Goal: Information Seeking & Learning: Learn about a topic

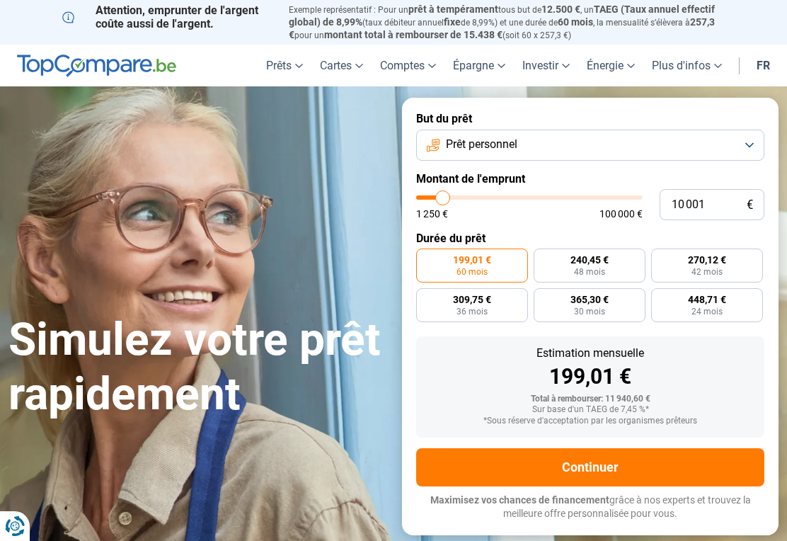
click at [614, 140] on button "Prêt personnel" at bounding box center [590, 144] width 348 height 31
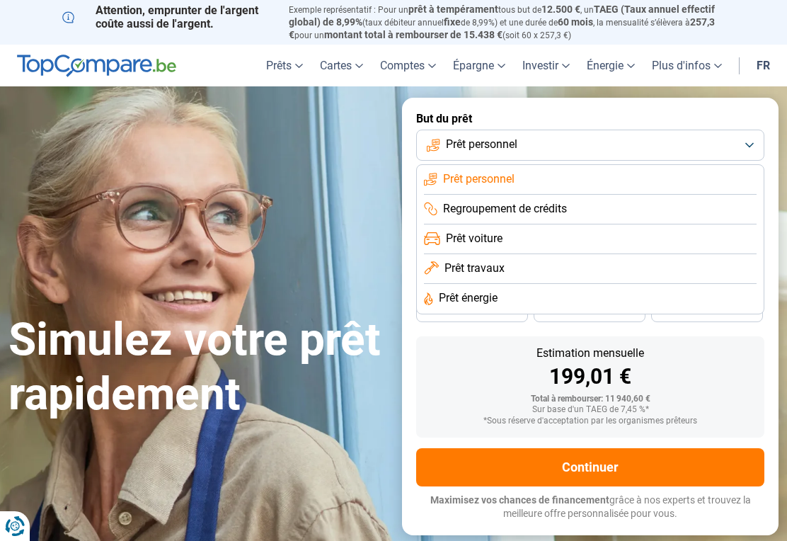
click at [468, 235] on span "Prêt voiture" at bounding box center [474, 239] width 57 height 16
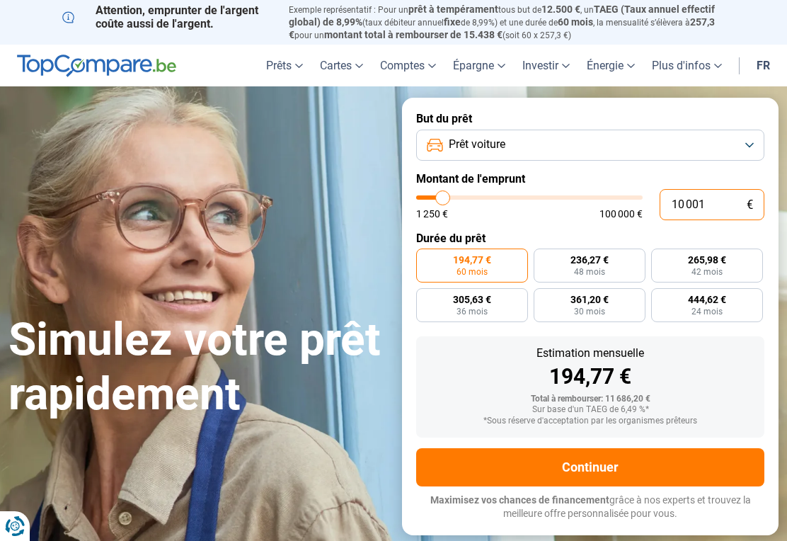
click at [707, 207] on input "10 001" at bounding box center [711, 204] width 105 height 31
type input "1 000"
type input "1250"
type input "100"
type input "1250"
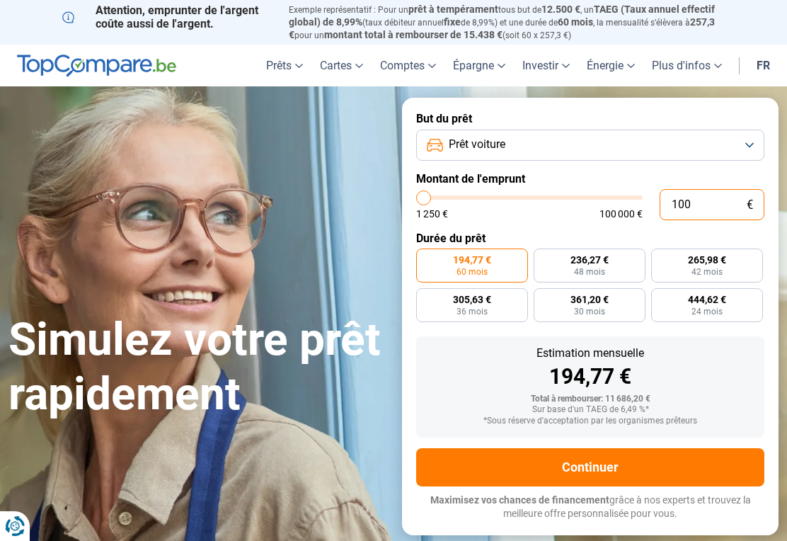
type input "10"
type input "1250"
type input "1"
type input "1250"
type input "0"
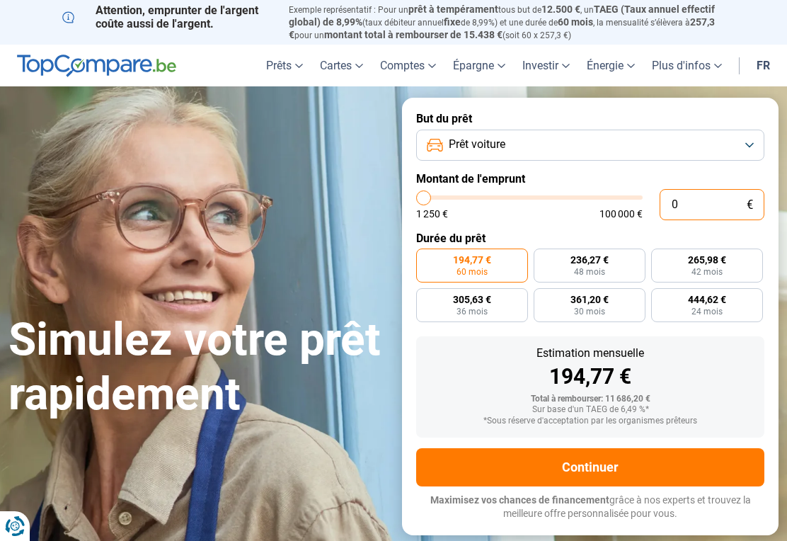
type input "1250"
type input "12 507"
type input "12500"
radio input "true"
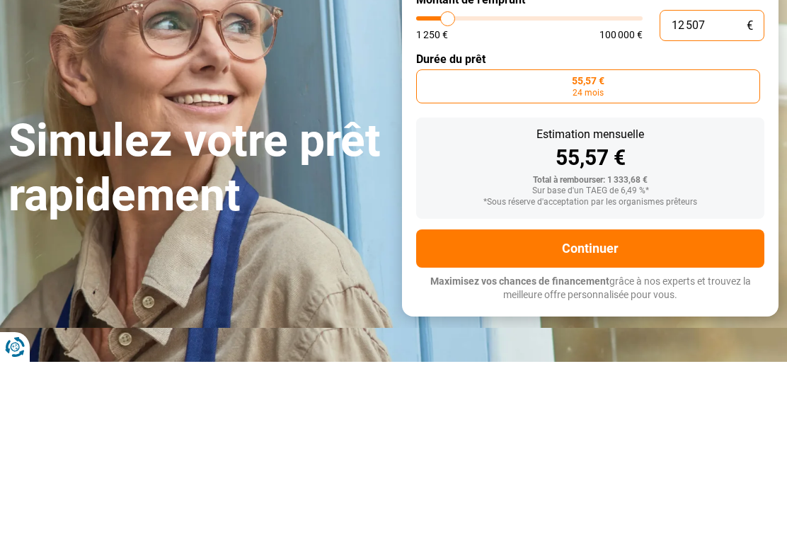
type input "125 075"
type input "100000"
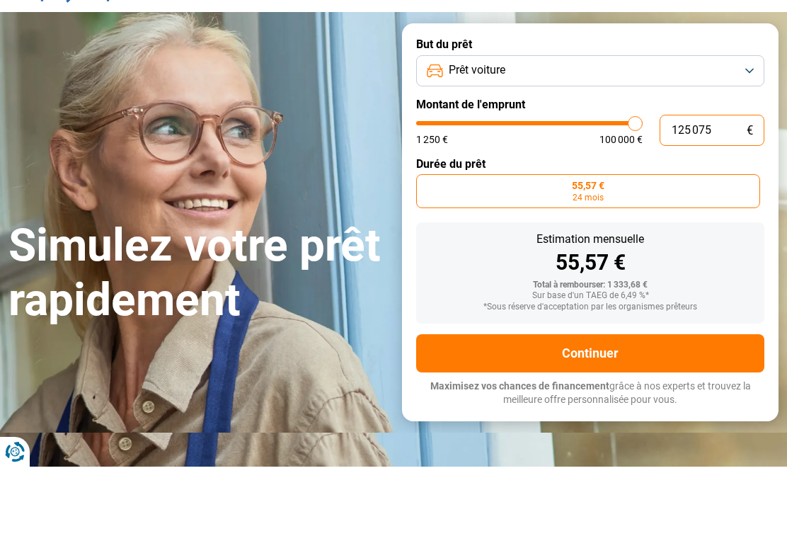
type input "12 507"
type input "12500"
type input "1 250"
type input "1250"
type input "125"
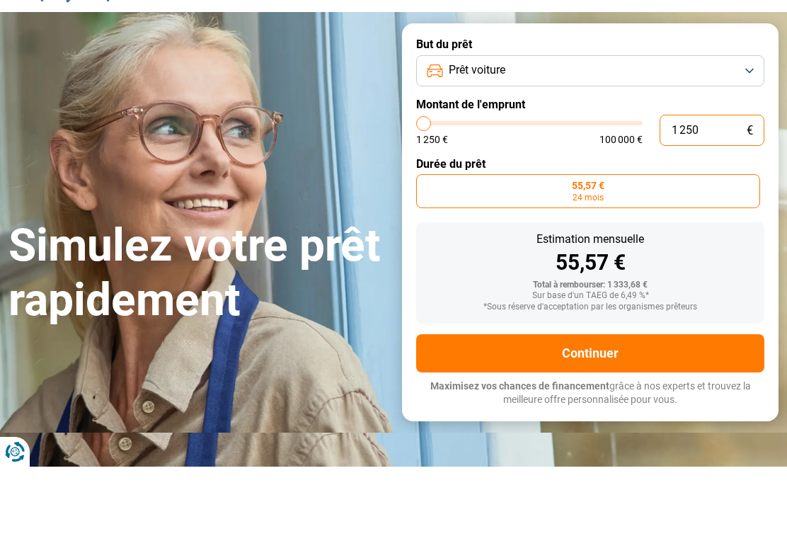
type input "1250"
type input "12"
type input "1250"
type input "1"
type input "1250"
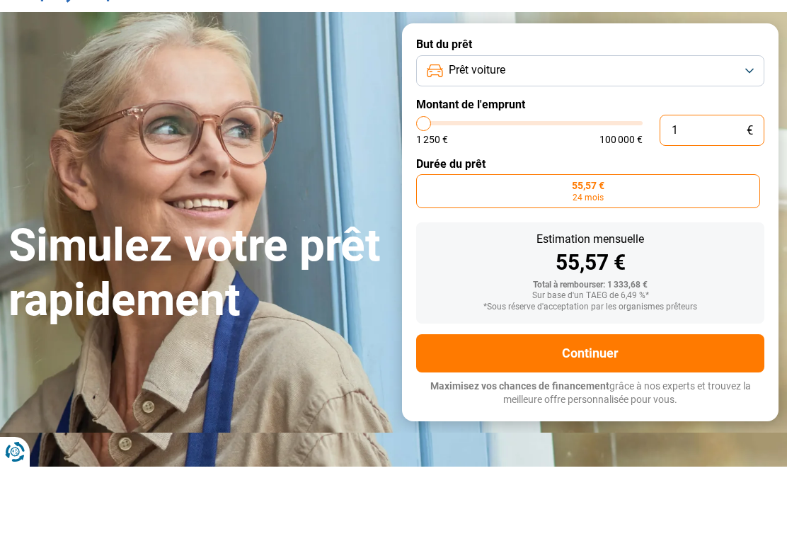
type input "0"
type input "1250"
type input "7"
type input "1250"
type input "70"
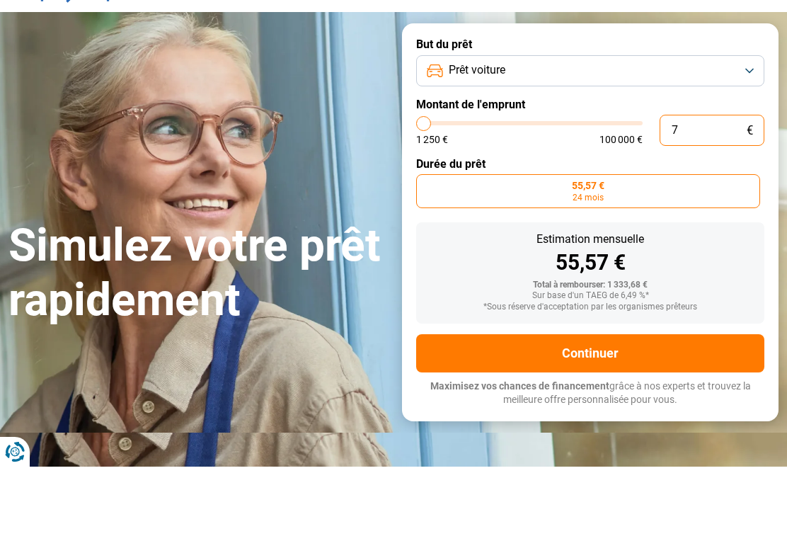
type input "1250"
type input "1 250"
type input "1250"
type input "12 505"
type input "12500"
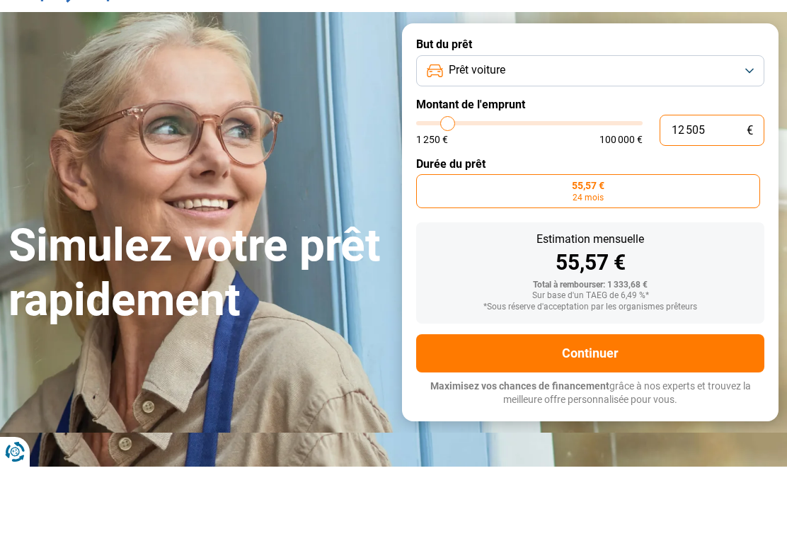
type input "125 050"
type input "100000"
type input "12 505"
type input "12500"
type input "1 250"
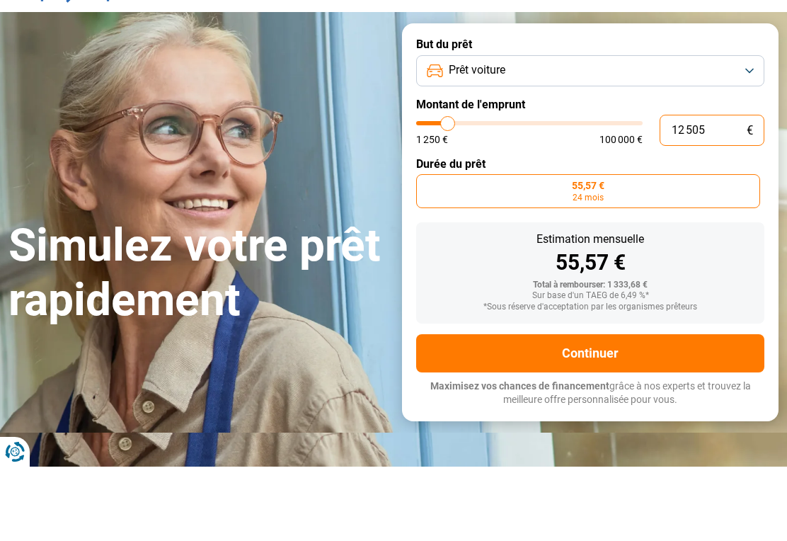
type input "1250"
type input "125"
type input "1250"
type input "12"
type input "1250"
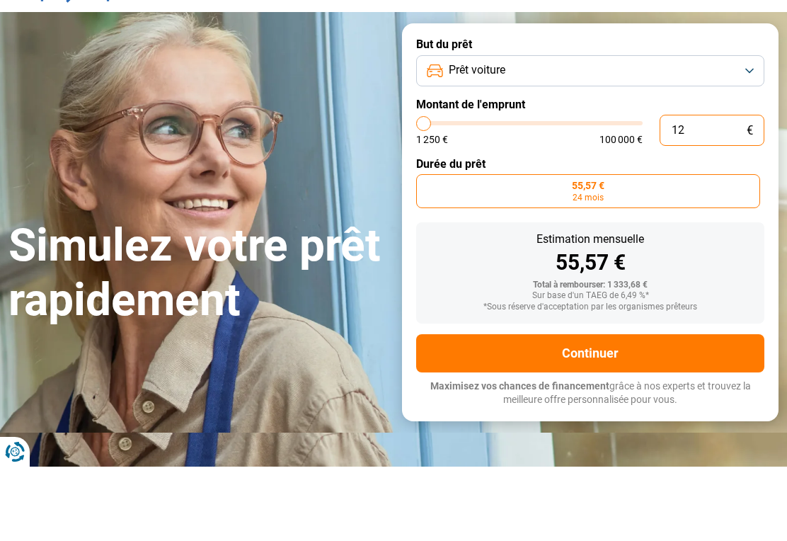
type input "1"
type input "1250"
type input "0"
type input "1250"
type input "1 250"
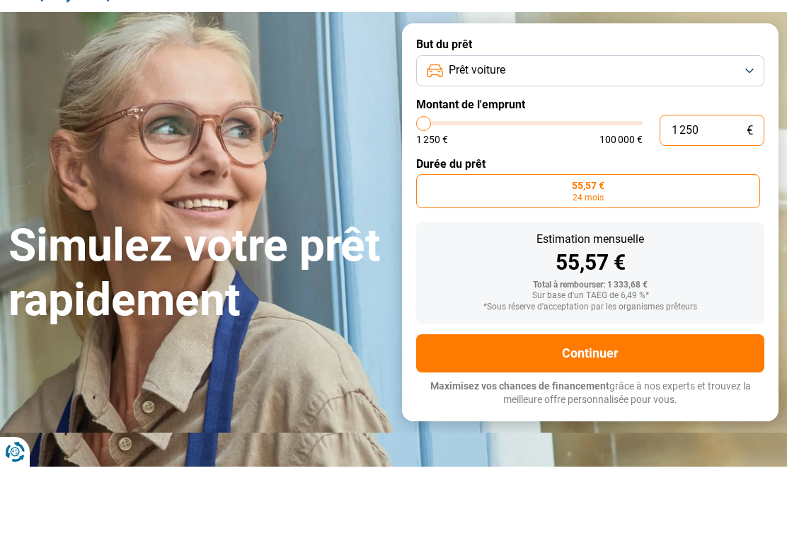
type input "1250"
type input "12 507"
type input "12500"
type input "1 250"
type input "1250"
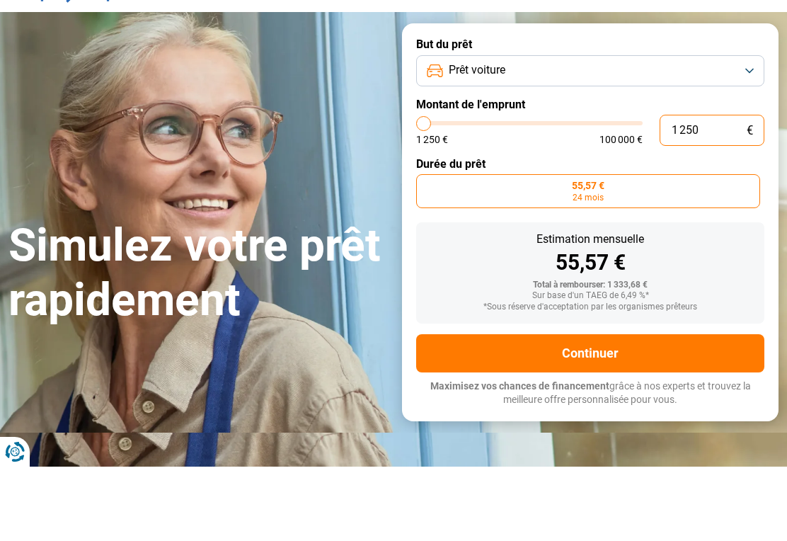
type input "125"
type input "1250"
type input "12"
type input "1250"
type input "1"
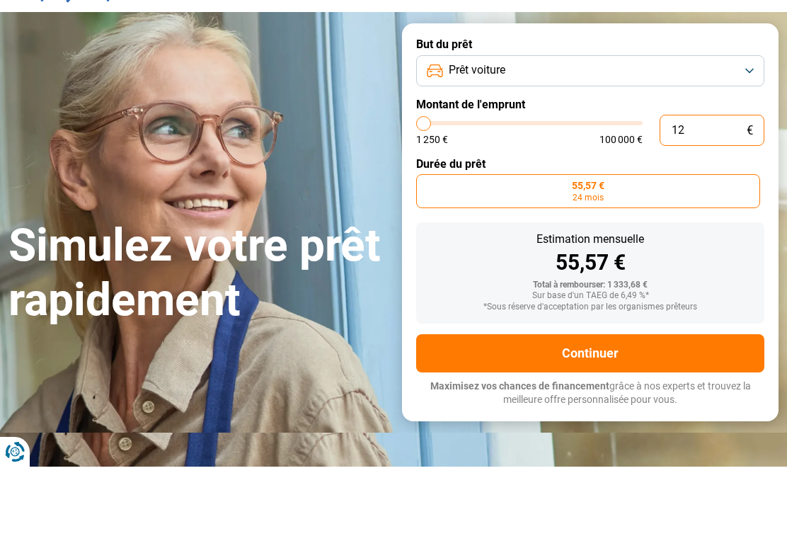
type input "1250"
type input "0"
type input "1250"
type input "1 250"
type input "1250"
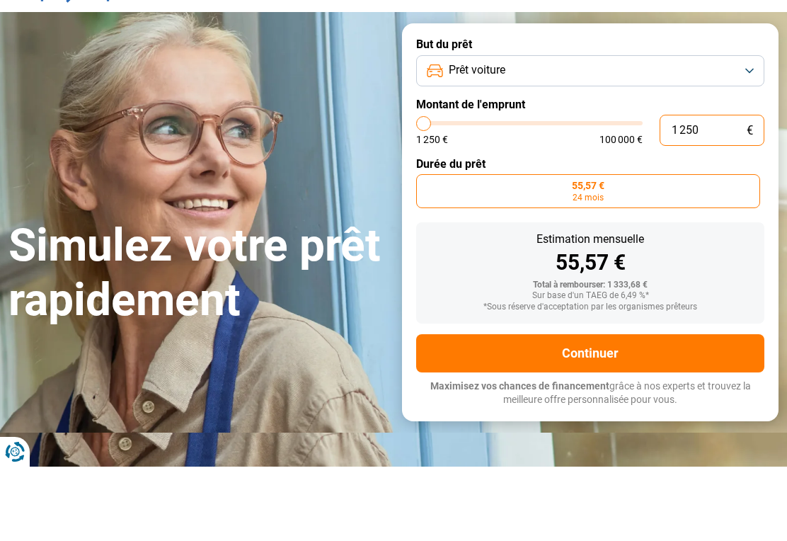
type input "125"
type input "1250"
type input "12"
type input "1250"
type input "1"
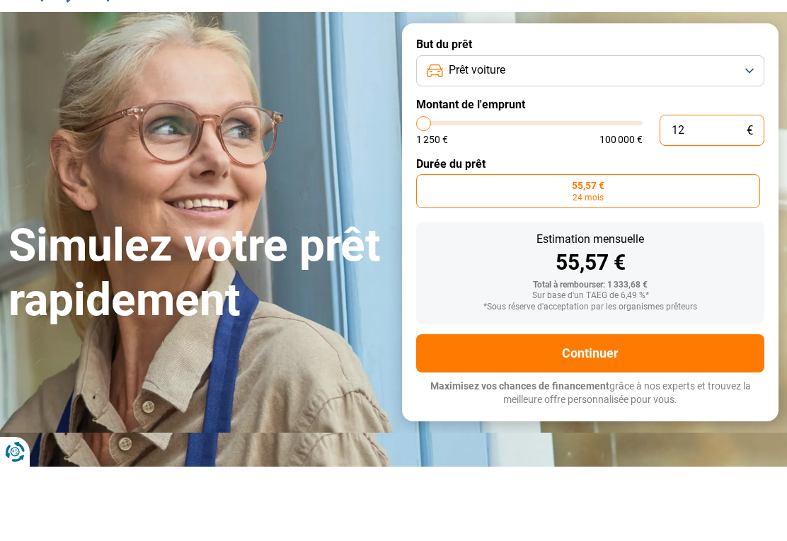
type input "1250"
type input "0"
type input "1250"
type input "1 250"
type input "1250"
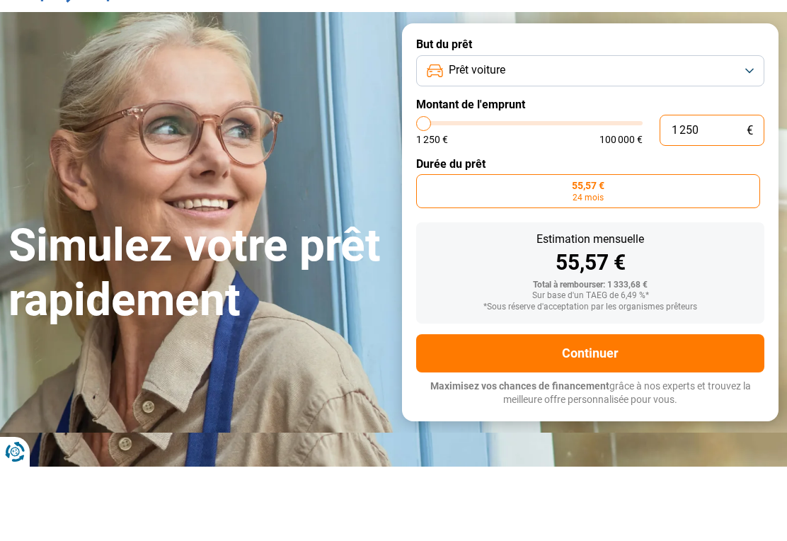
type input "12 507"
type input "12500"
type input "1 250"
type input "1250"
type input "125"
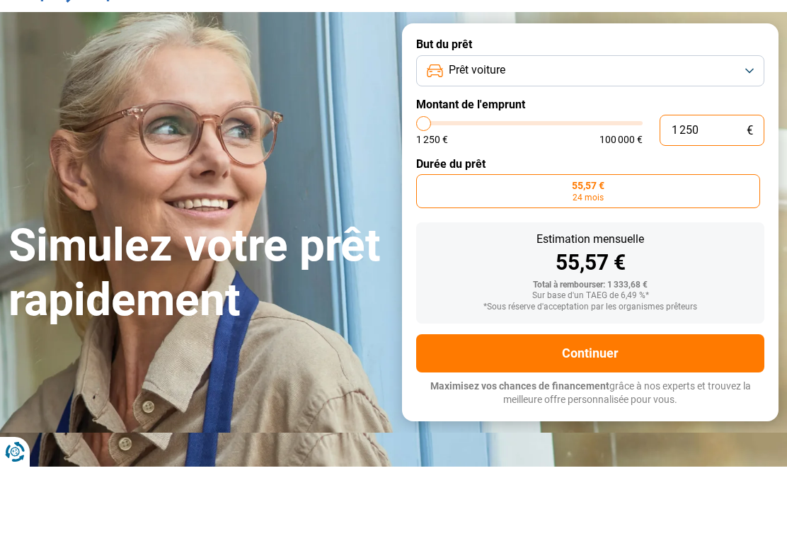
type input "1250"
type input "12"
type input "1250"
type input "1"
type input "1250"
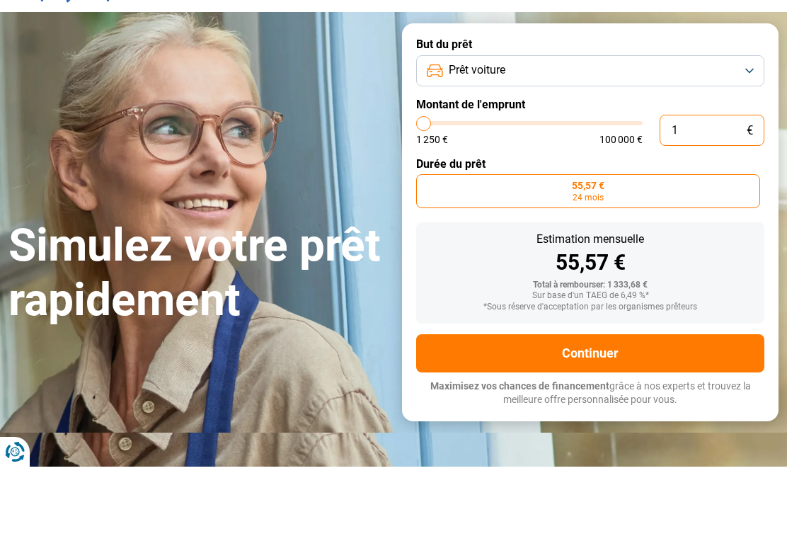
type input "0"
type input "1250"
type input "7"
type input "1250"
type input "1 250"
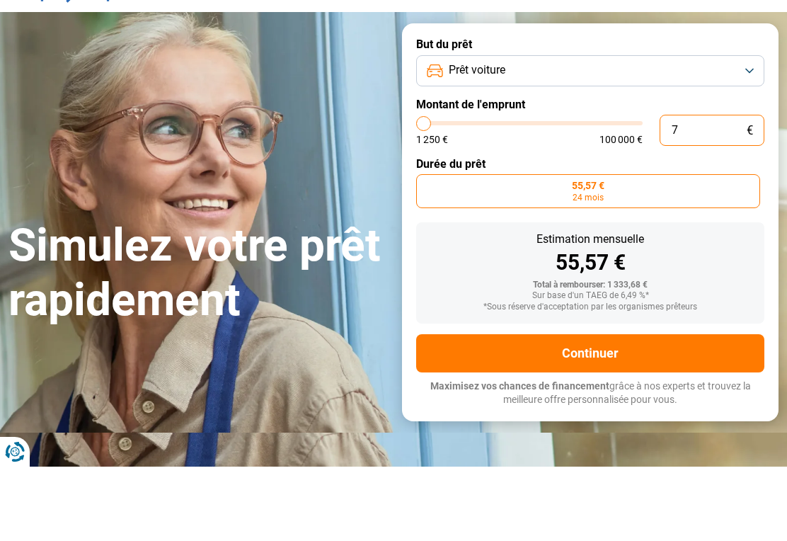
type input "1250"
type input "12 505"
type input "12500"
type input "1 250"
type input "1250"
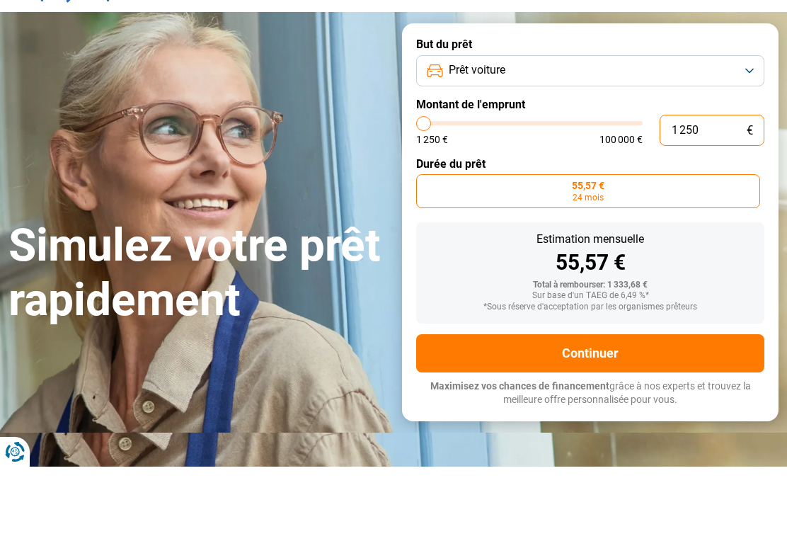
type input "125"
type input "1250"
type input "12"
type input "1250"
type input "1"
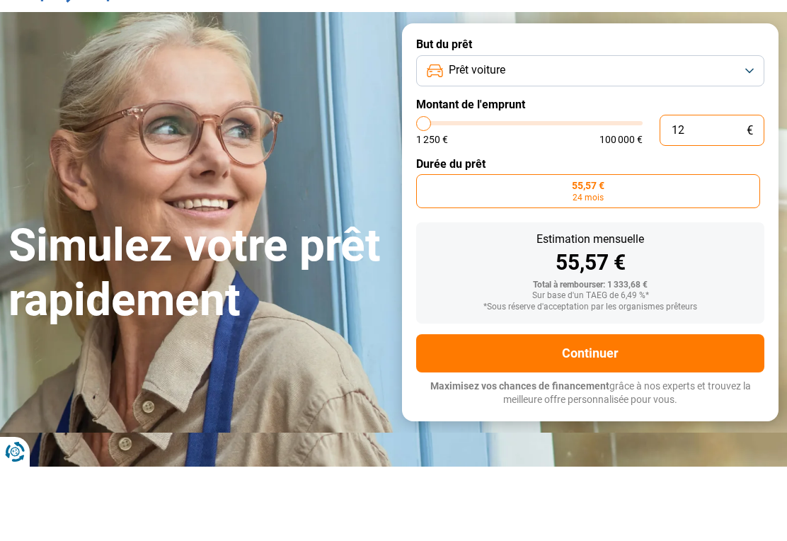
type input "1250"
type input "0"
type input "1250"
type input "1 250"
type input "1250"
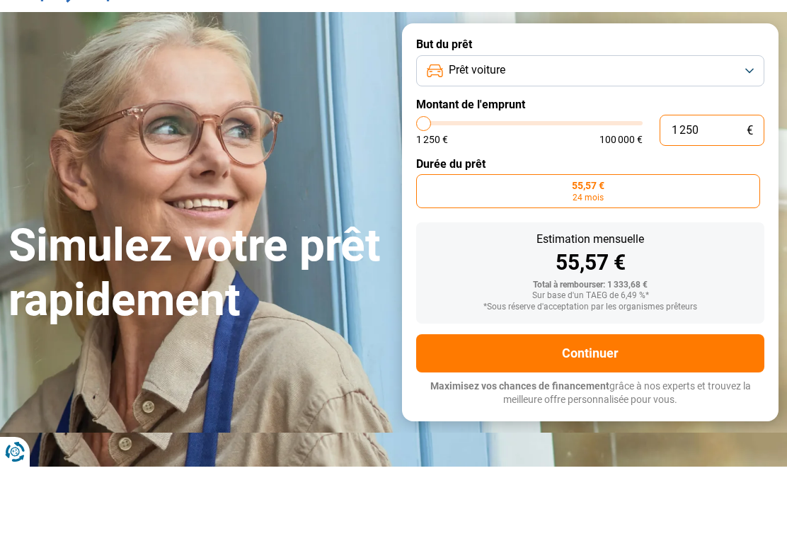
type input "12 507"
type input "12500"
type input "1 250"
type input "1250"
type input "125"
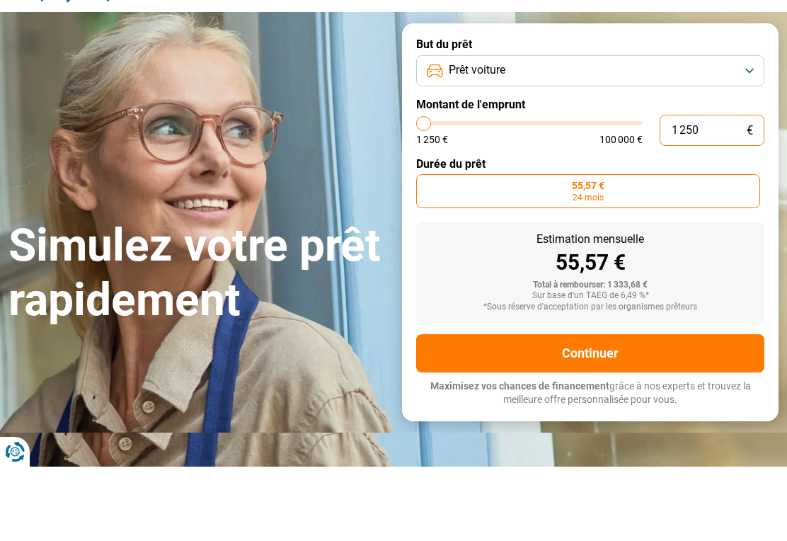
type input "1250"
type input "12"
type input "1250"
type input "1"
type input "1250"
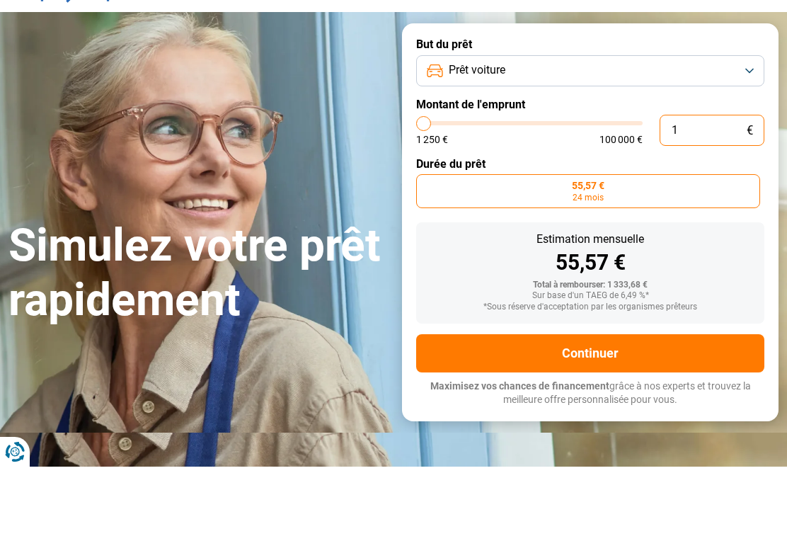
type input "0"
type input "1250"
type input "1 250"
type input "1250"
type input "2 000"
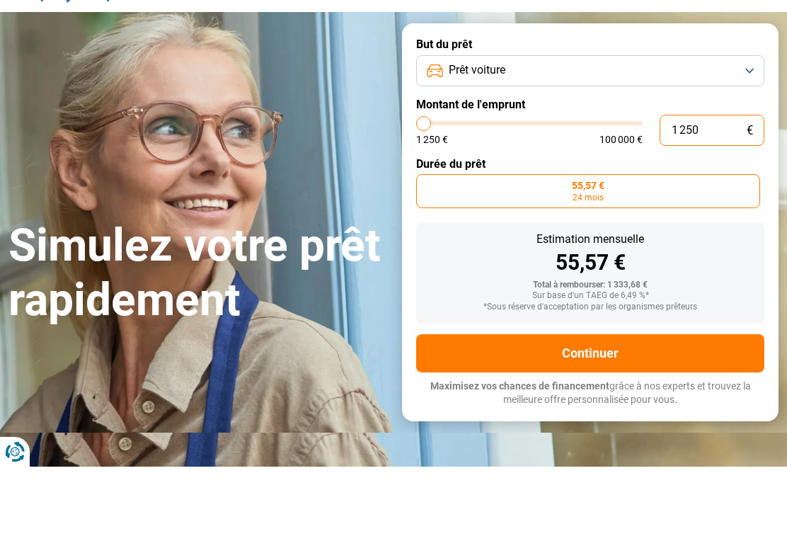
type input "2000"
type input "2 750"
type input "2750"
type input "3 750"
type input "3750"
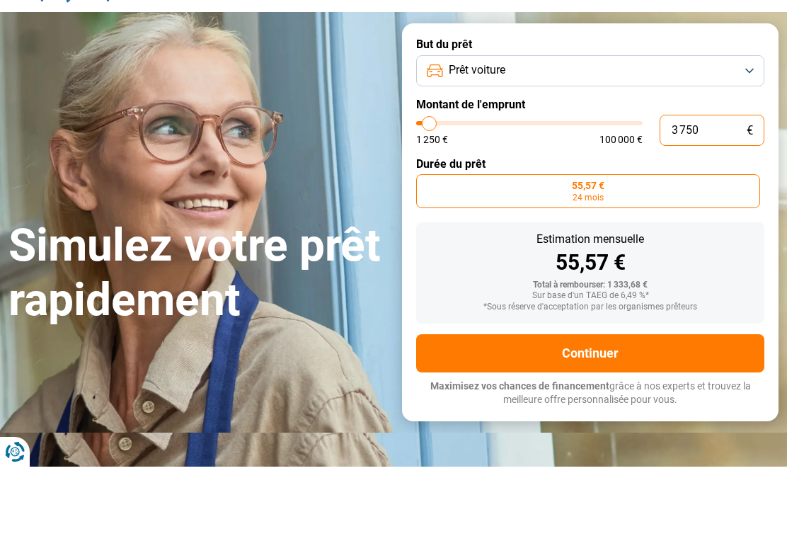
type input "5 000"
type input "5000"
type input "6 500"
type input "6500"
type input "8 000"
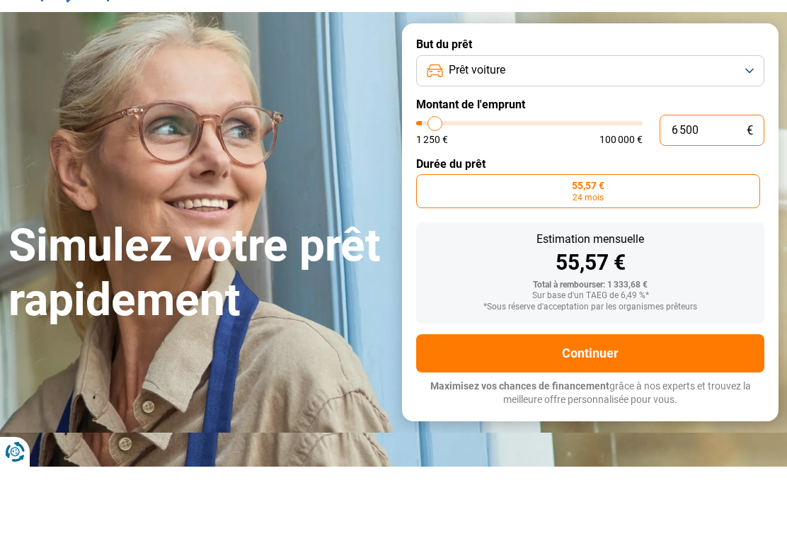
type input "8000"
type input "9 750"
type input "9750"
type input "11 000"
type input "11000"
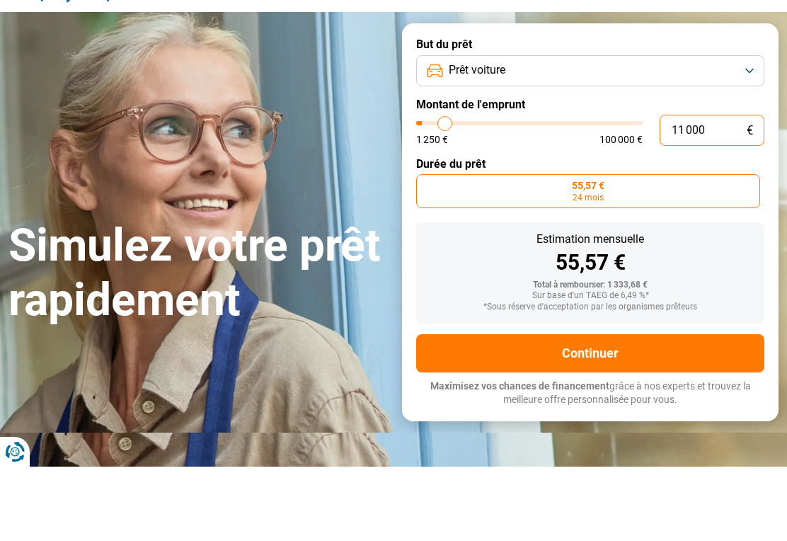
type input "12 500"
type input "12500"
type input "13 750"
type input "13750"
type input "15 000"
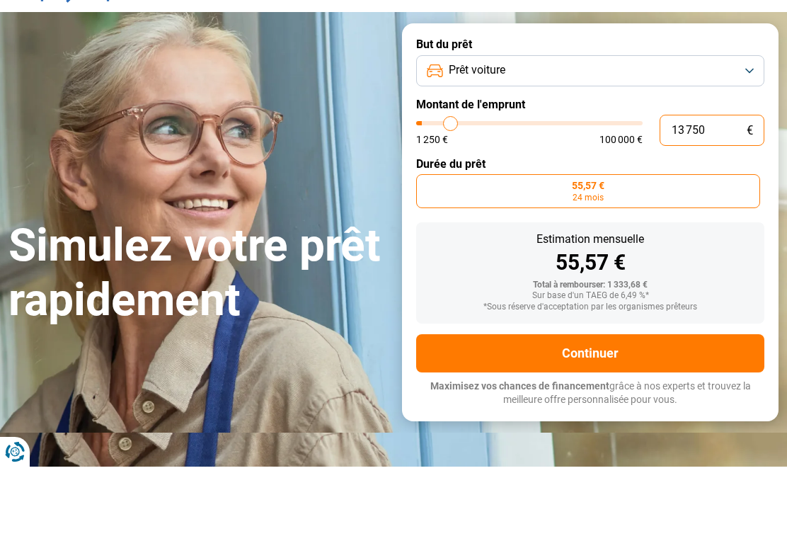
type input "15000"
type input "16 000"
type input "16000"
type input "17 000"
type input "17000"
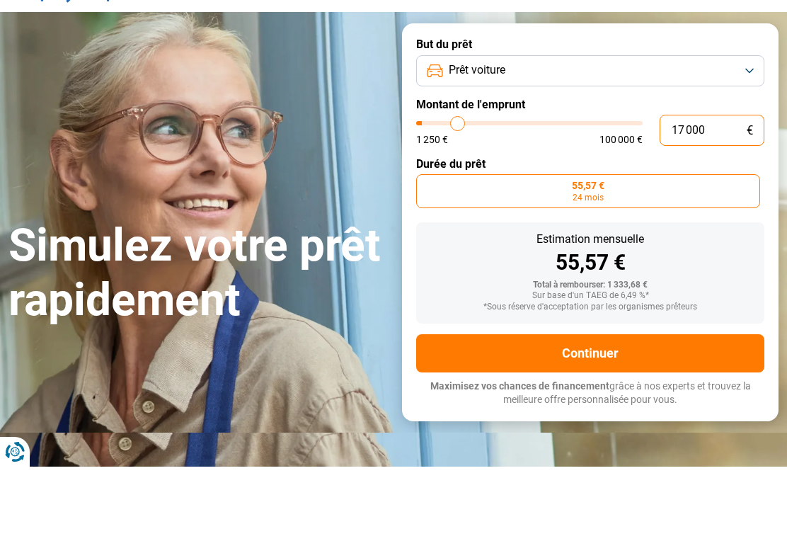
type input "17 750"
type input "17750"
type input "18 750"
type input "18750"
type input "19 250"
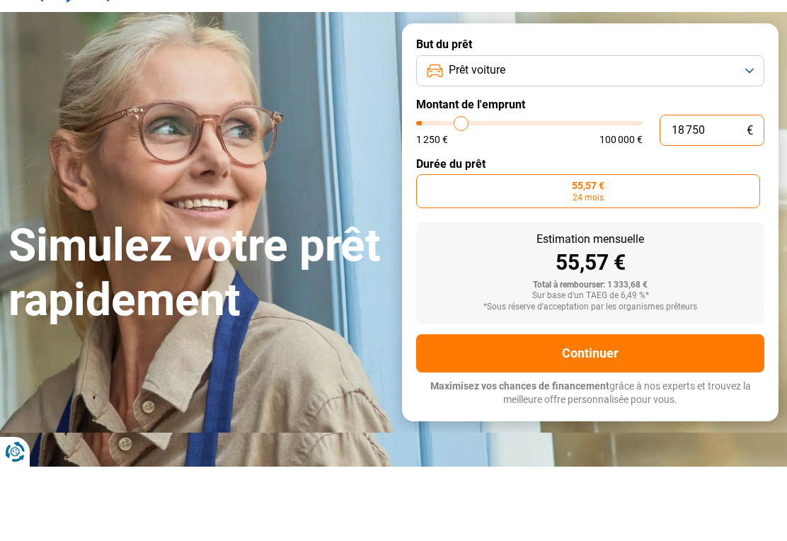
type input "19250"
type input "20 000"
type input "20000"
type input "20 250"
type input "20250"
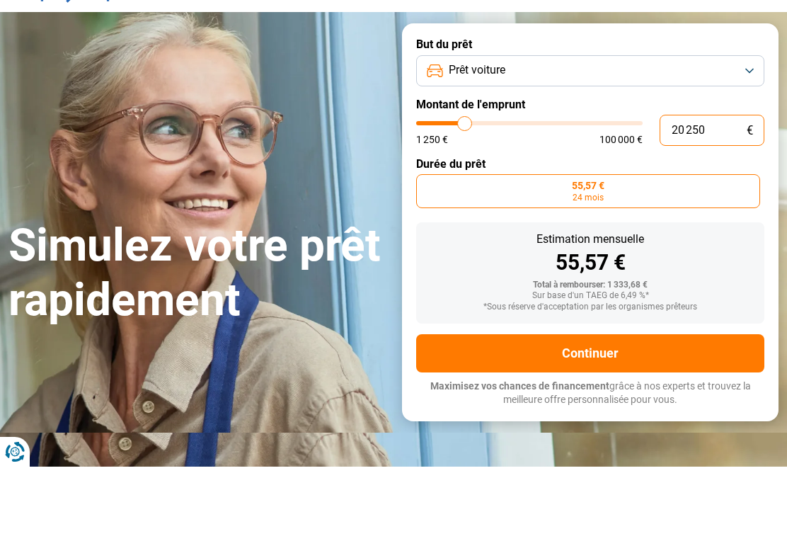
type input "20 750"
type input "20750"
type input "20 250"
type input "20250"
type input "20 000"
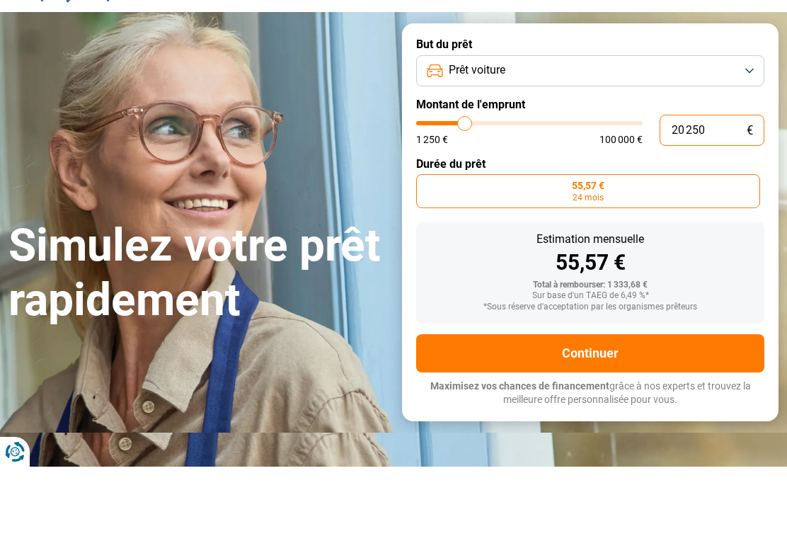
type input "20000"
type input "19 250"
type input "19250"
type input "19 000"
type input "19000"
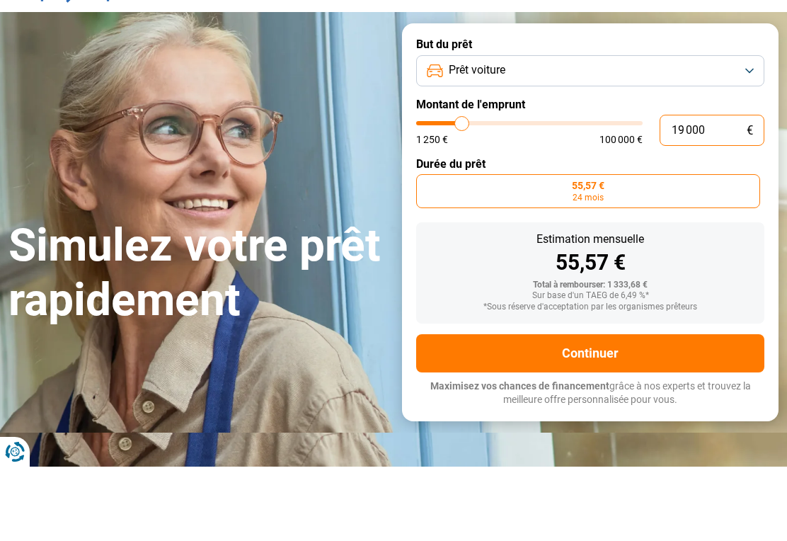
type input "18 250"
type input "18250"
type input "18 000"
type input "18000"
type input "17 500"
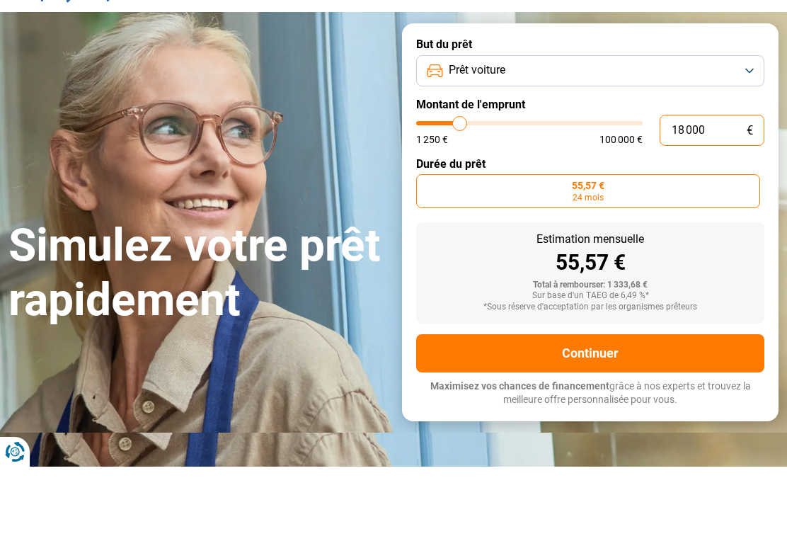
type input "17500"
type input "17 000"
type input "17000"
type input "16 750"
type input "16750"
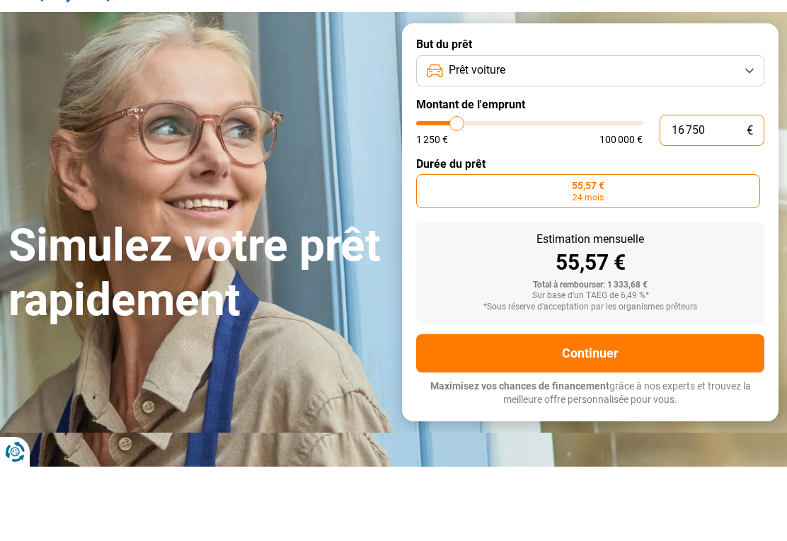
type input "16 500"
type input "16500"
type input "16 000"
type input "16000"
type input "15 750"
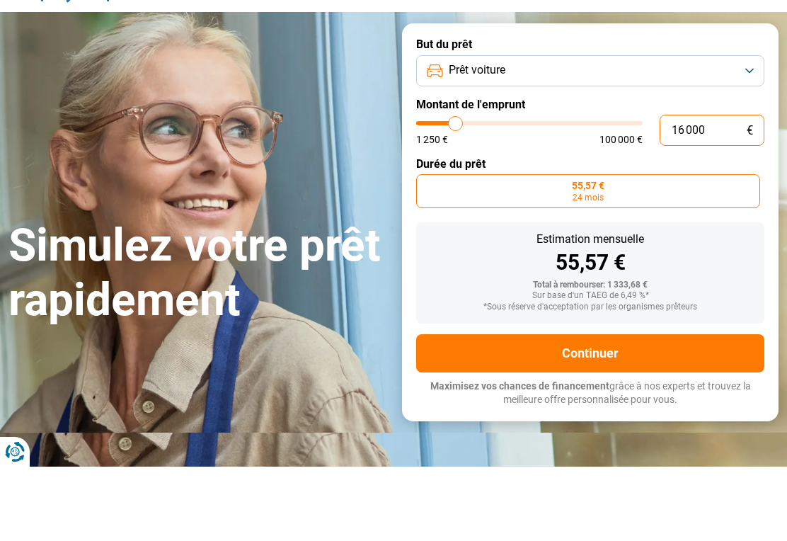
type input "15750"
type input "15 500"
type input "15500"
type input "15 000"
type input "15000"
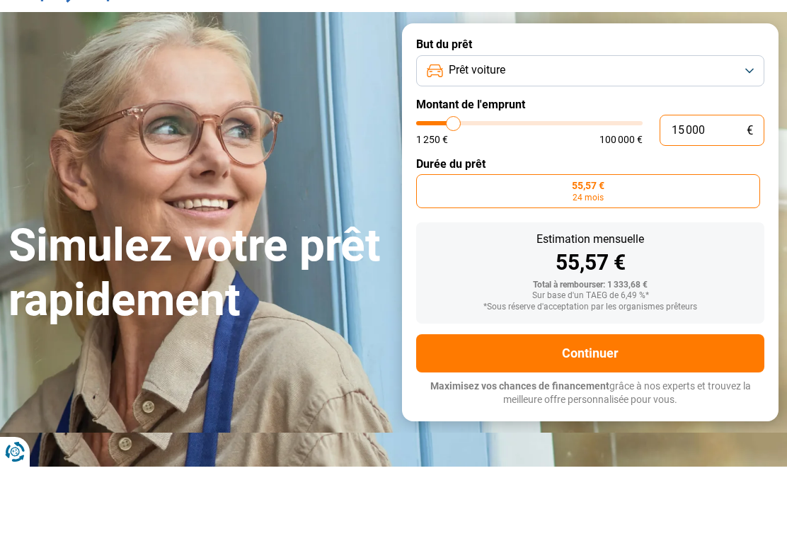
type input "14 750"
type input "14750"
type input "14 500"
type input "14500"
type input "14 000"
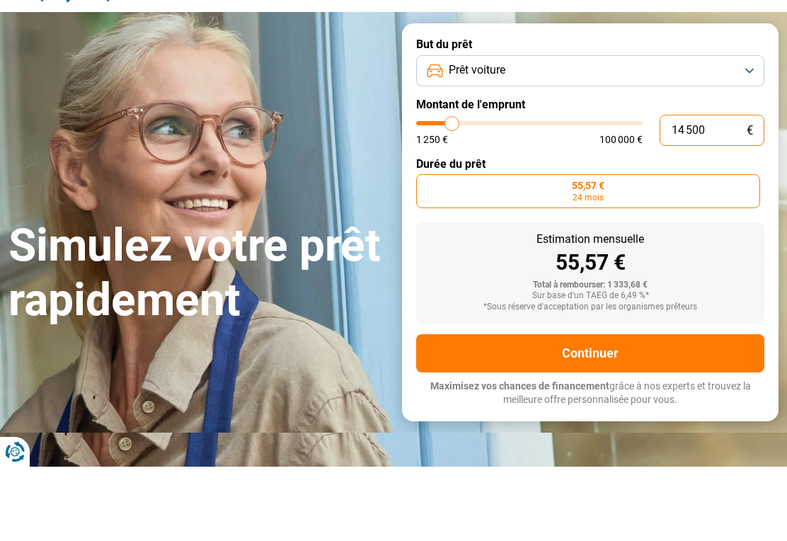
type input "14000"
type input "13 750"
type input "13750"
type input "13 500"
type input "13500"
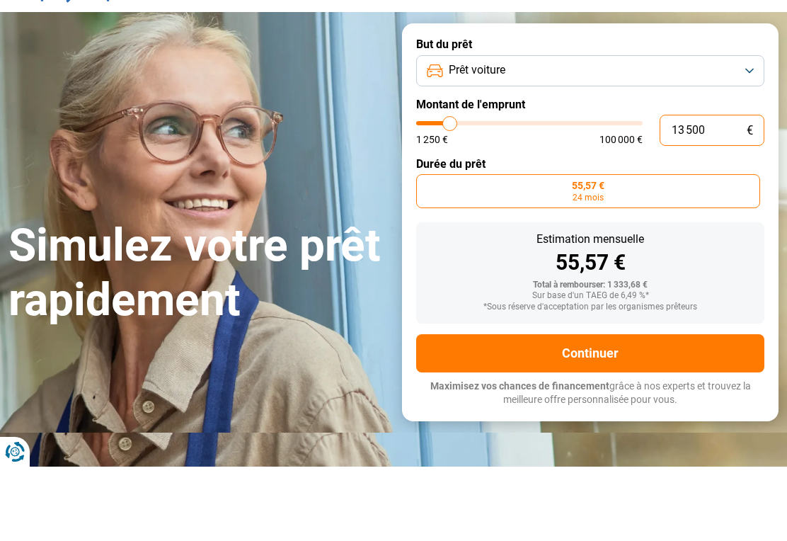
type input "13 000"
type input "13000"
type input "12 750"
type input "12750"
type input "12 500"
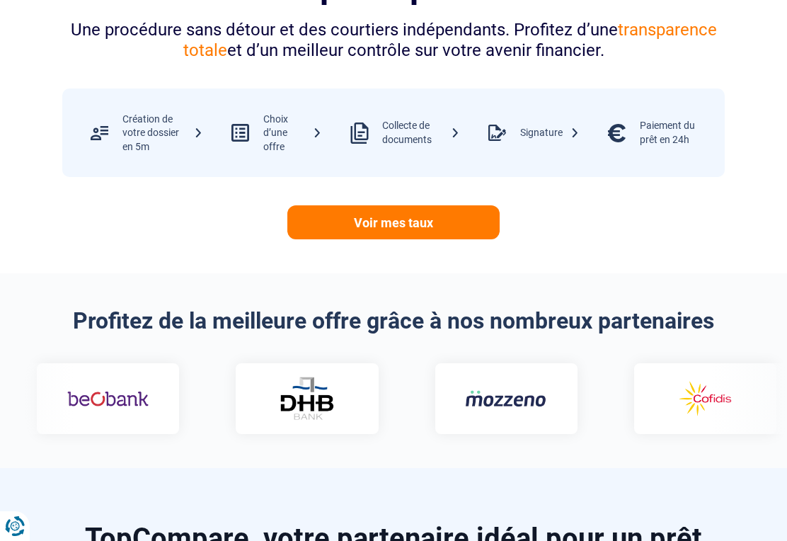
scroll to position [666, 0]
